Goal: Register for event/course

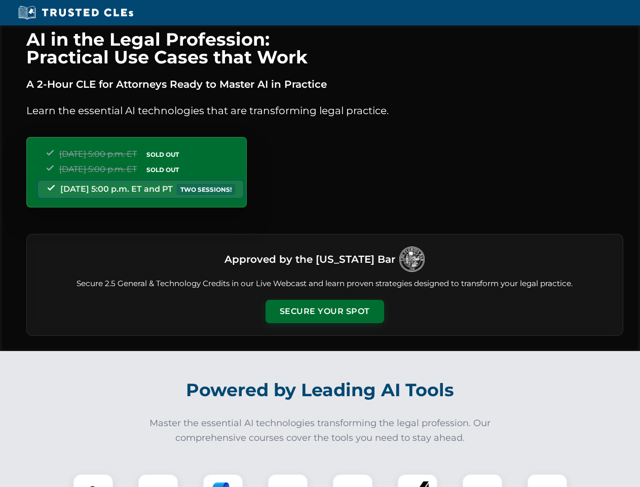
click at [325, 311] on button "Secure Your Spot" at bounding box center [325, 311] width 119 height 23
click at [93, 480] on img at bounding box center [93, 493] width 29 height 29
